Goal: Task Accomplishment & Management: Use online tool/utility

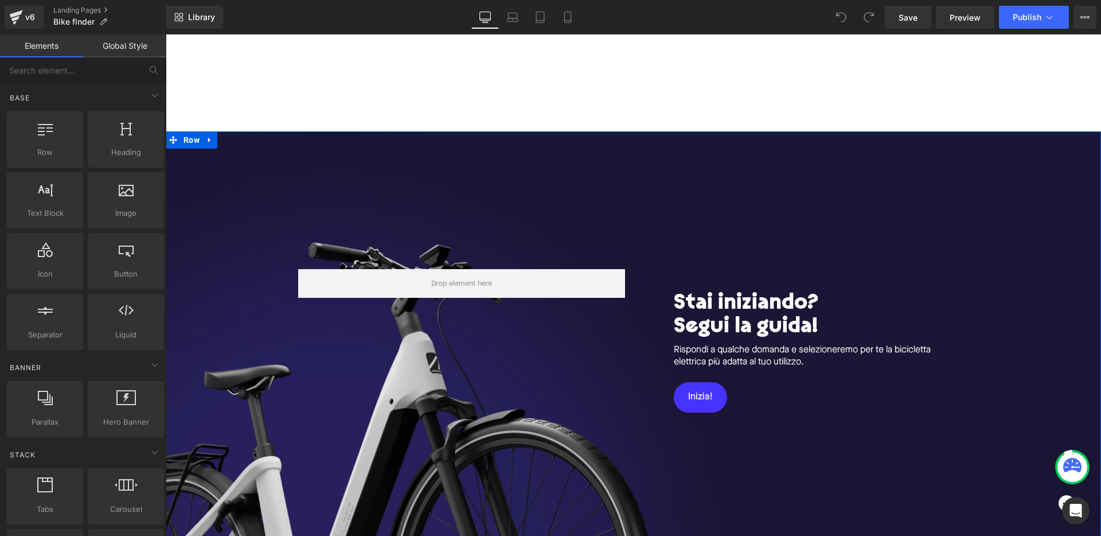
click at [609, 178] on div "Stai iniziando? Segui [PERSON_NAME]! Heading Rispondi a qualche domanda e selez…" at bounding box center [634, 352] width 936 height 442
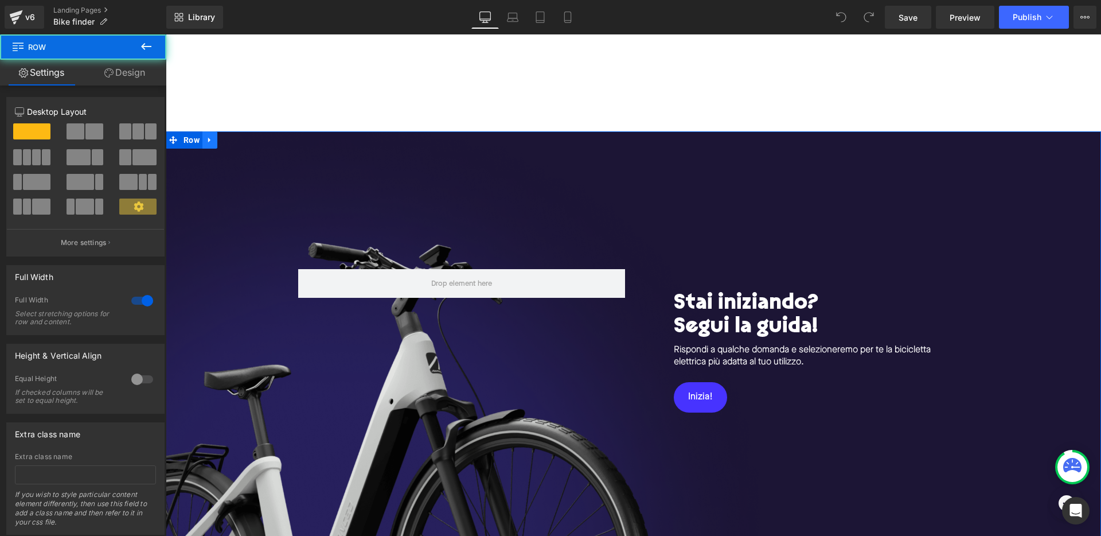
click at [209, 136] on link at bounding box center [210, 139] width 15 height 17
click at [239, 137] on icon at bounding box center [240, 140] width 8 height 8
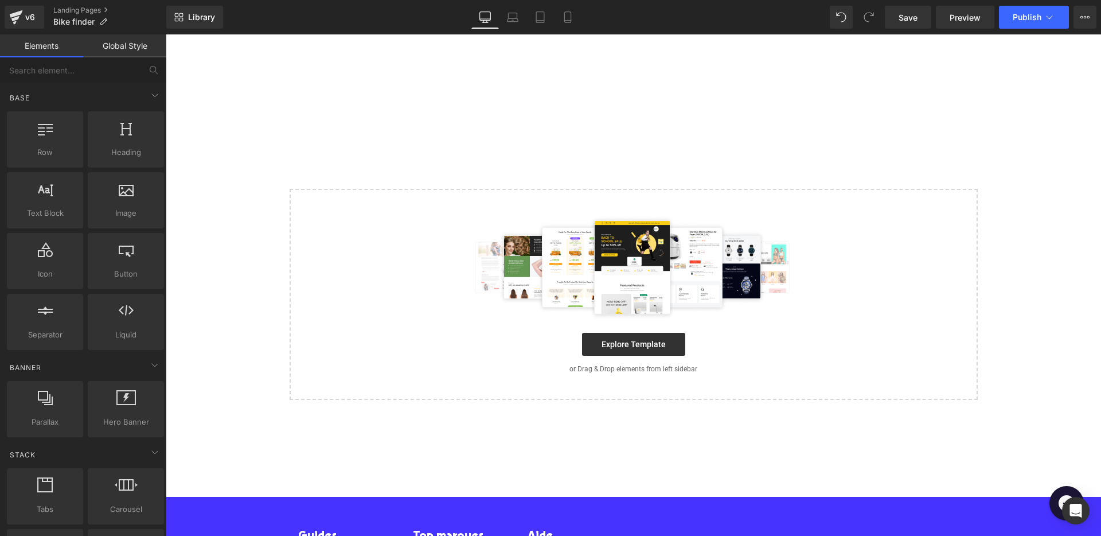
click at [547, 78] on div at bounding box center [634, 82] width 936 height 97
click at [329, 217] on div at bounding box center [634, 267] width 652 height 103
click at [345, 123] on div at bounding box center [634, 82] width 936 height 97
click at [188, 21] on span "Library" at bounding box center [201, 17] width 27 height 10
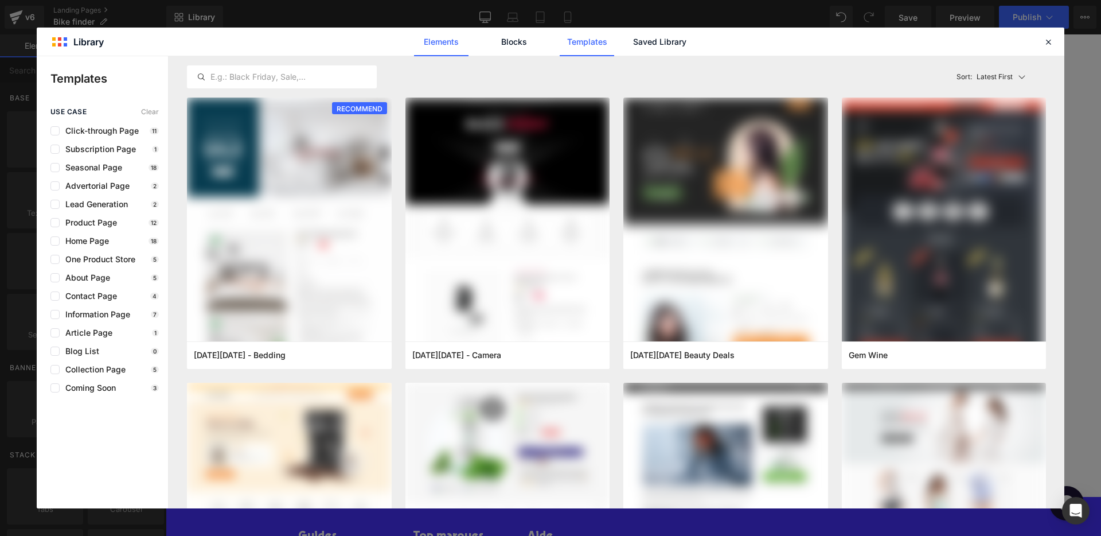
click at [444, 42] on link "Elements" at bounding box center [441, 42] width 54 height 29
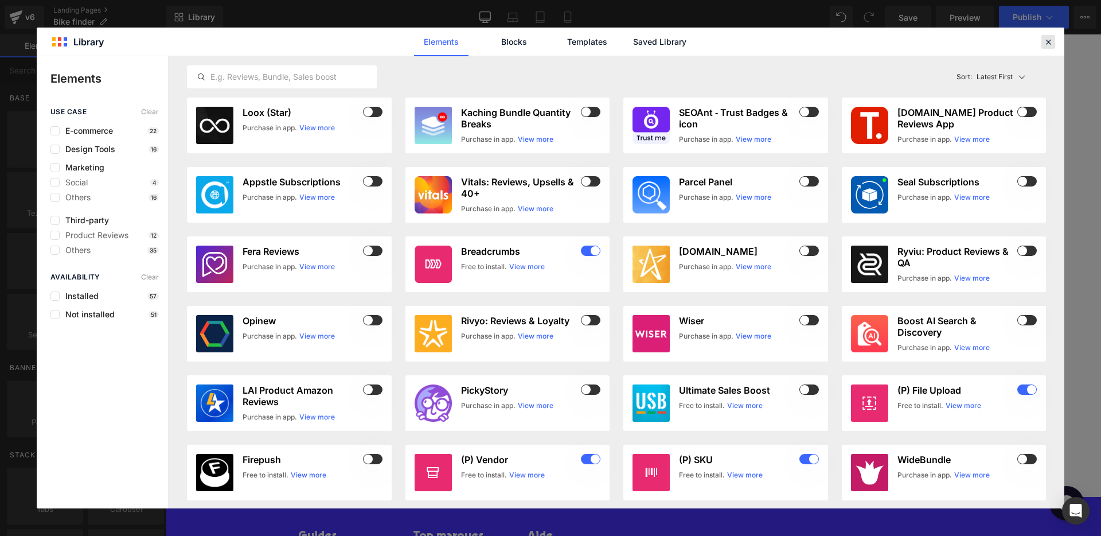
click at [1048, 41] on icon at bounding box center [1049, 42] width 10 height 10
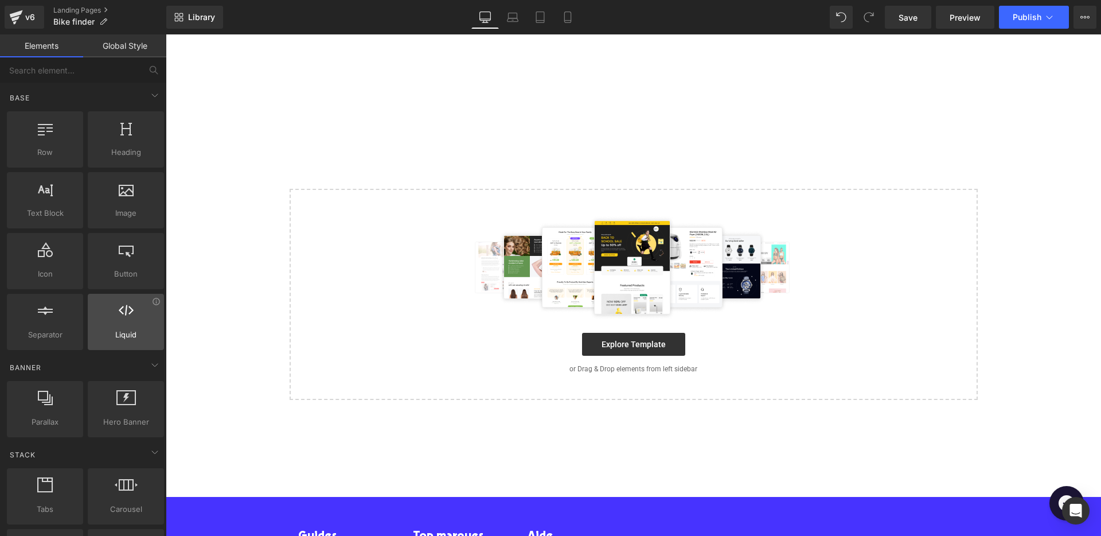
click at [114, 321] on div at bounding box center [125, 316] width 69 height 26
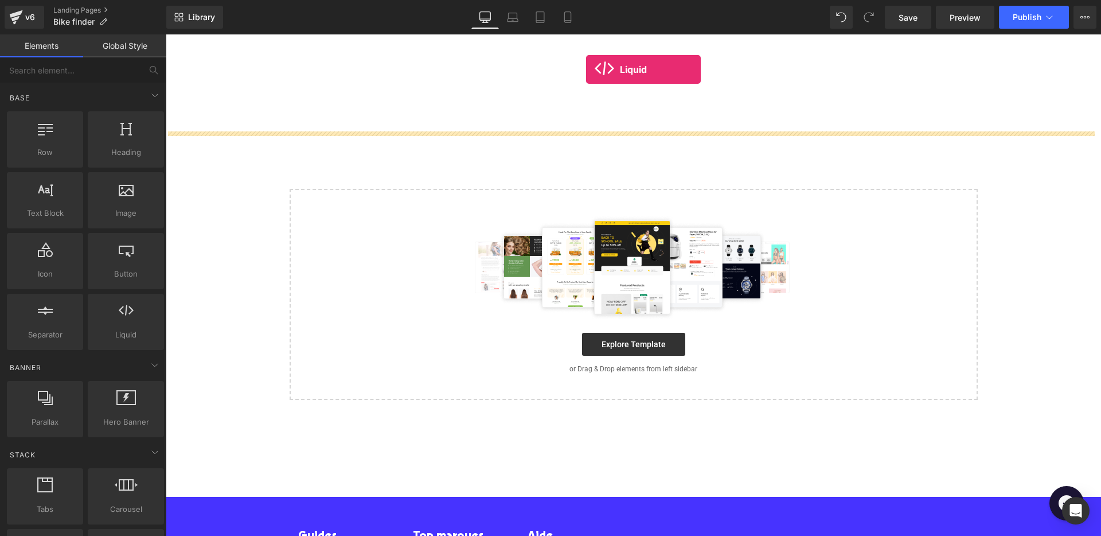
drag, startPoint x: 324, startPoint y: 338, endPoint x: 587, endPoint y: 68, distance: 376.9
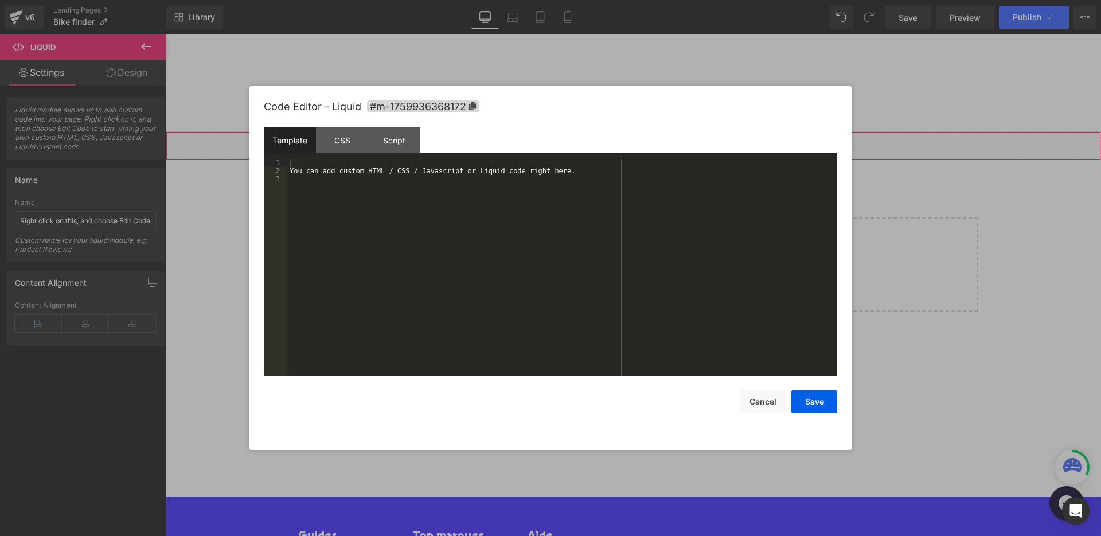
click at [644, 138] on div "Liquid" at bounding box center [634, 145] width 936 height 29
click at [575, 215] on div "You can add custom HTML / CSS / Javascript or Liquid code right here." at bounding box center [562, 275] width 550 height 233
click at [822, 397] on button "Save" at bounding box center [815, 401] width 46 height 23
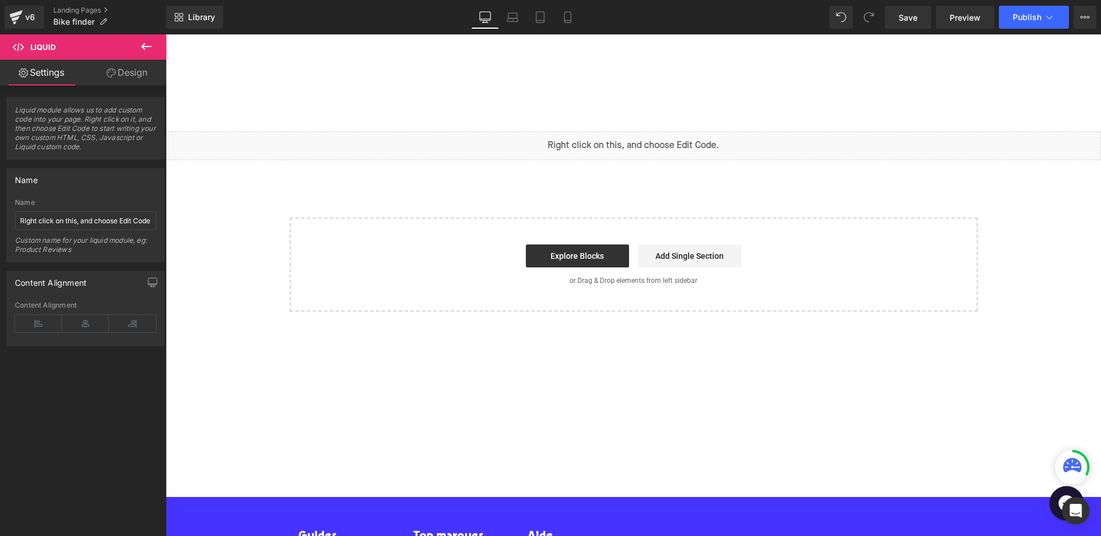
click at [587, 54] on div at bounding box center [634, 82] width 936 height 97
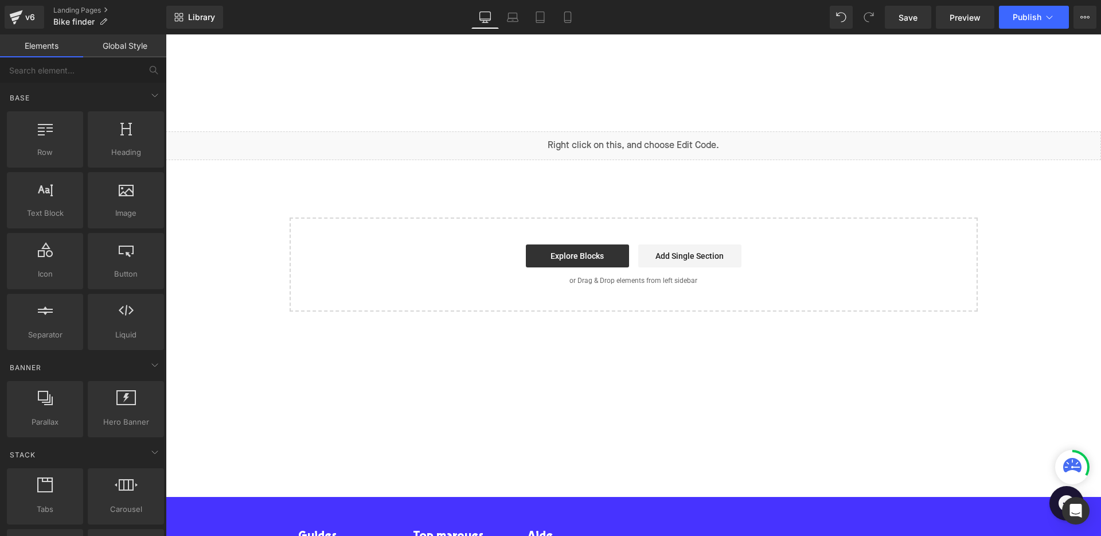
click at [484, 154] on div "Liquid" at bounding box center [634, 145] width 936 height 29
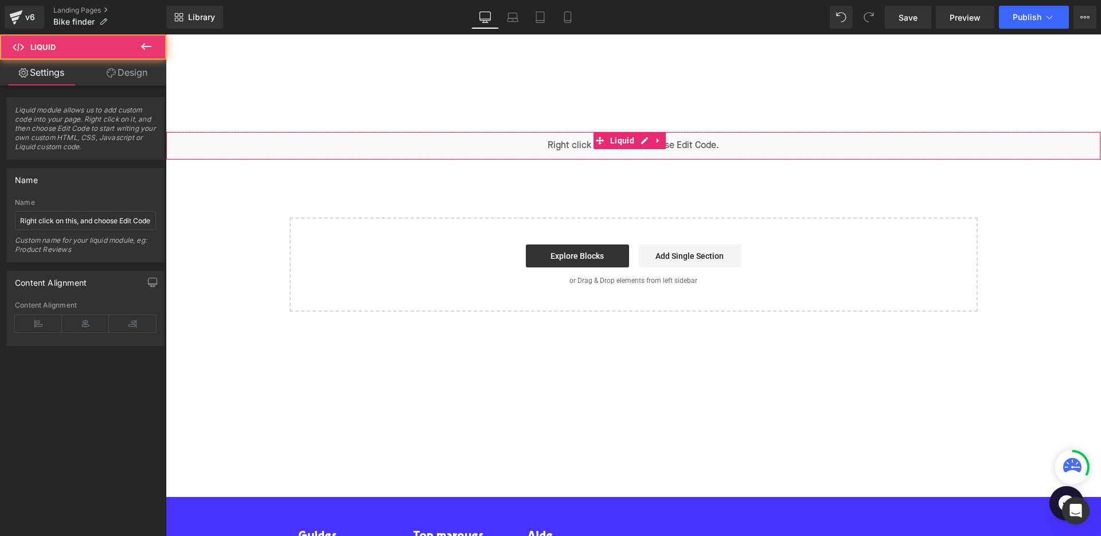
click at [481, 143] on div "Liquid" at bounding box center [634, 145] width 936 height 29
click at [616, 139] on span "Liquid" at bounding box center [623, 140] width 30 height 17
click at [137, 75] on link "Design" at bounding box center [126, 73] width 83 height 26
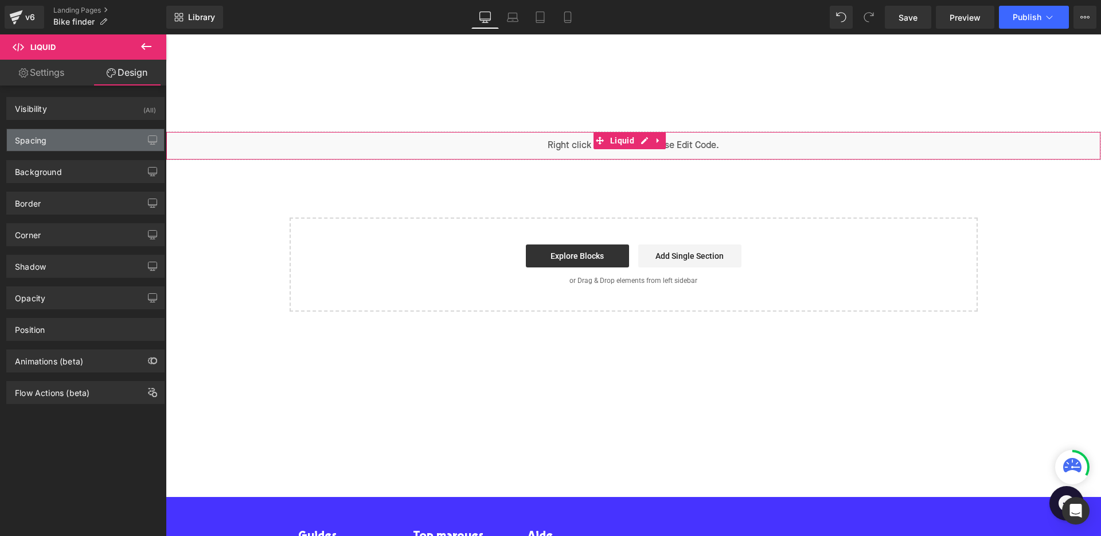
click at [83, 149] on div "Spacing" at bounding box center [85, 140] width 157 height 22
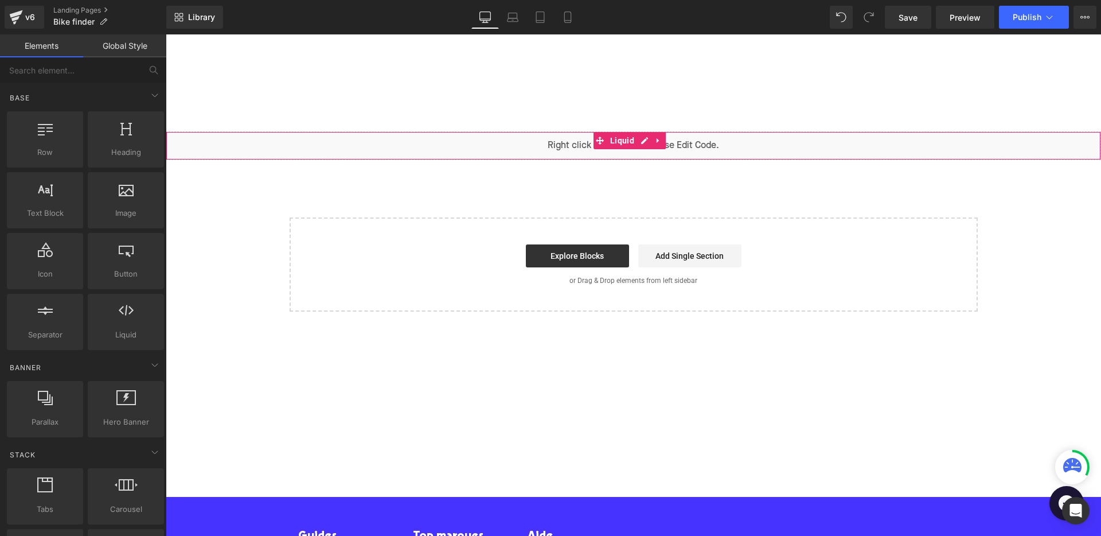
click at [430, 41] on div at bounding box center [634, 82] width 936 height 97
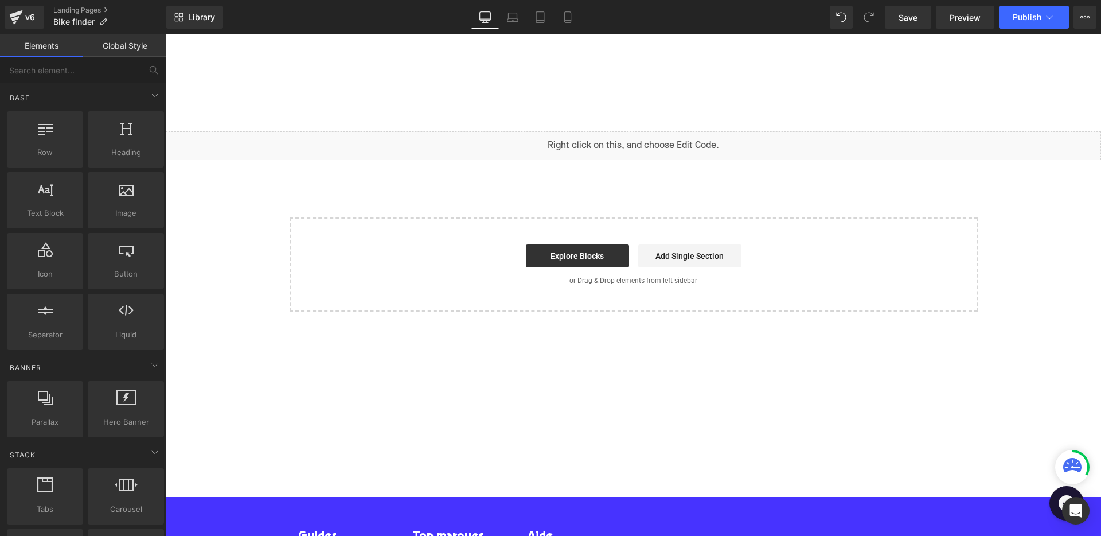
click at [430, 78] on div at bounding box center [634, 82] width 936 height 97
click at [176, 94] on div at bounding box center [634, 82] width 936 height 97
click at [130, 45] on link "Global Style" at bounding box center [124, 45] width 83 height 23
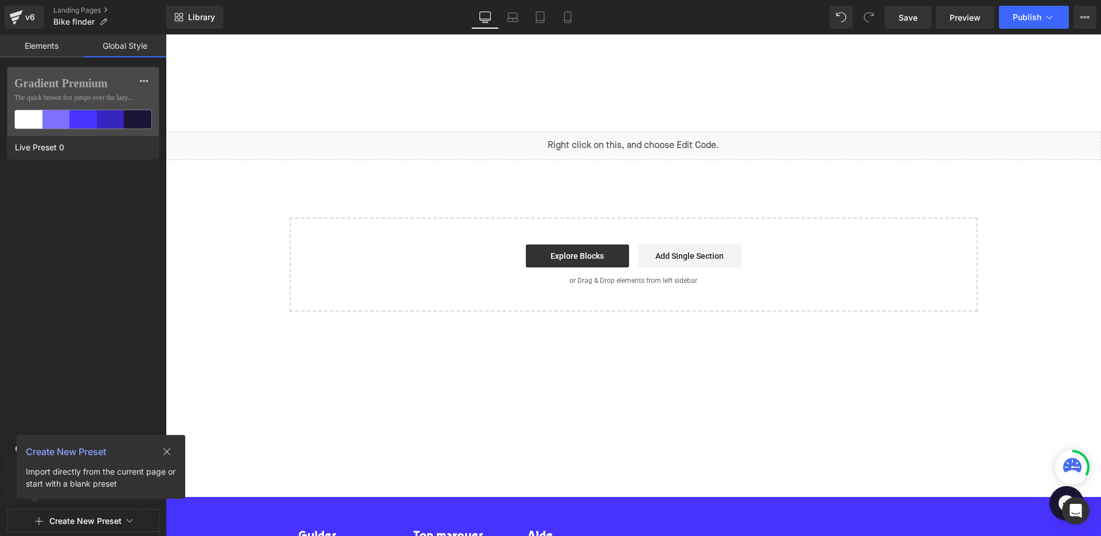
click at [165, 457] on button at bounding box center [167, 452] width 37 height 18
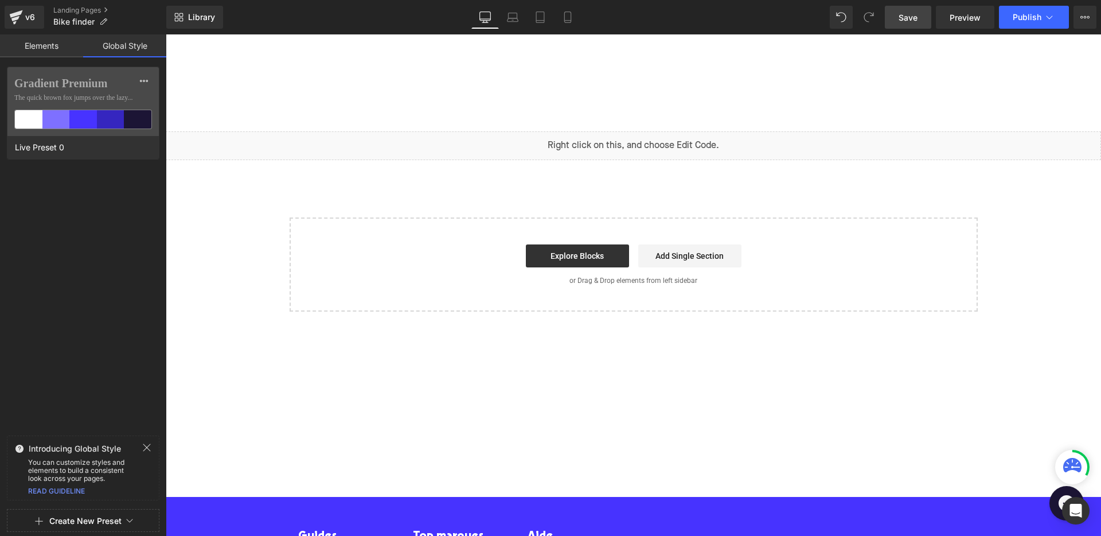
click at [900, 22] on span "Save" at bounding box center [908, 17] width 19 height 12
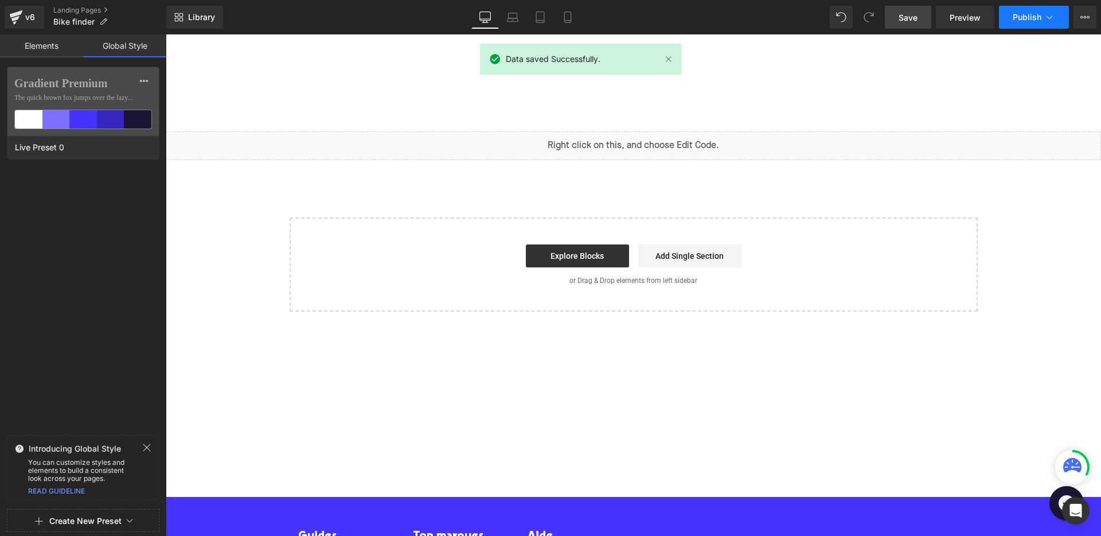
click at [1025, 17] on span "Publish" at bounding box center [1027, 17] width 29 height 9
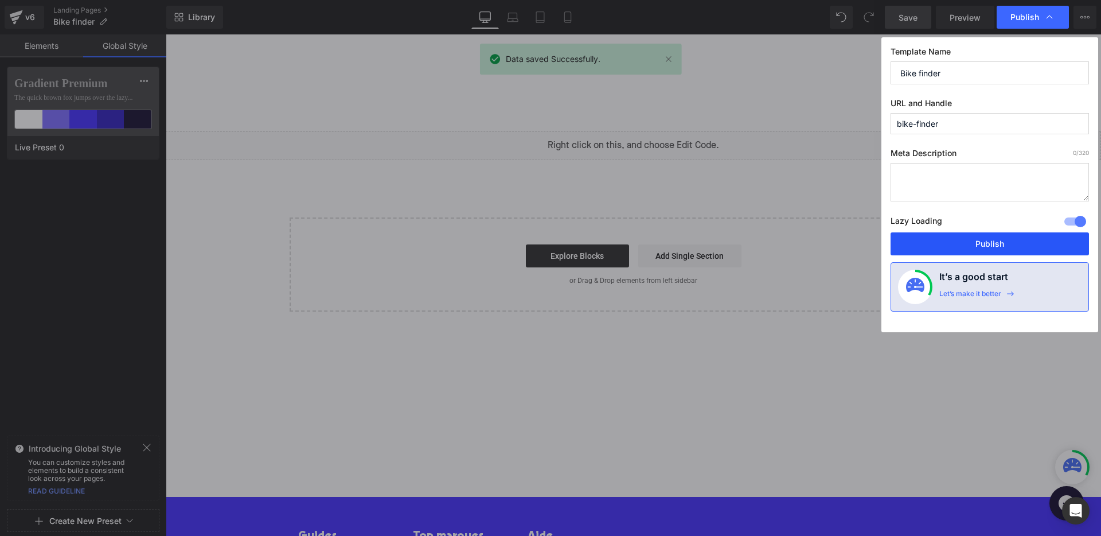
drag, startPoint x: 974, startPoint y: 252, endPoint x: 733, endPoint y: 21, distance: 333.9
click at [974, 252] on button "Publish" at bounding box center [990, 243] width 198 height 23
